Goal: Task Accomplishment & Management: Complete application form

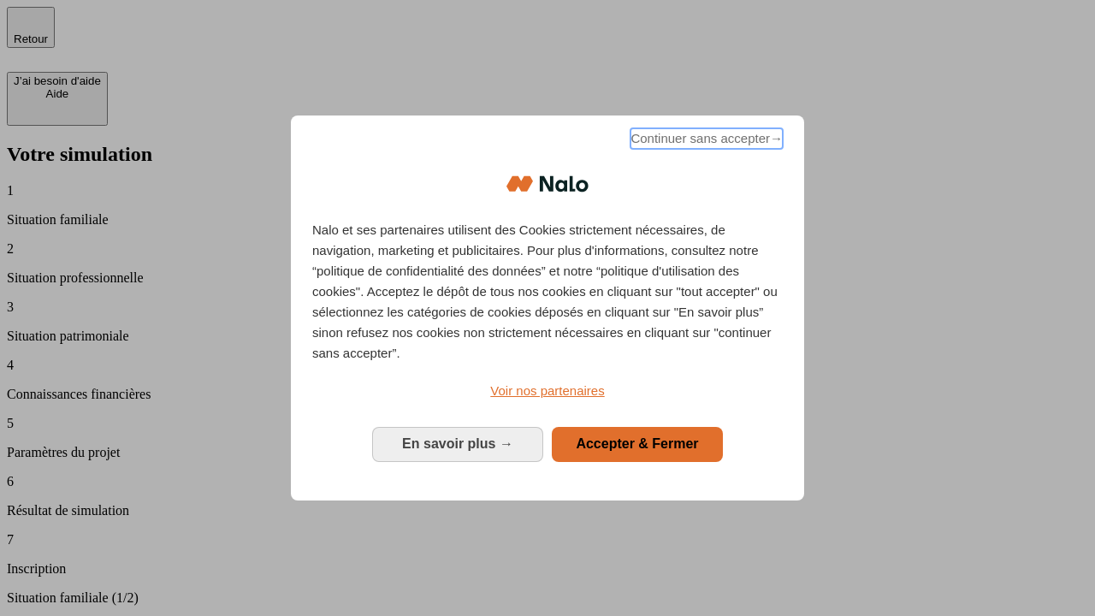
click at [705, 141] on span "Continuer sans accepter →" at bounding box center [707, 138] width 152 height 21
